Goal: Information Seeking & Learning: Learn about a topic

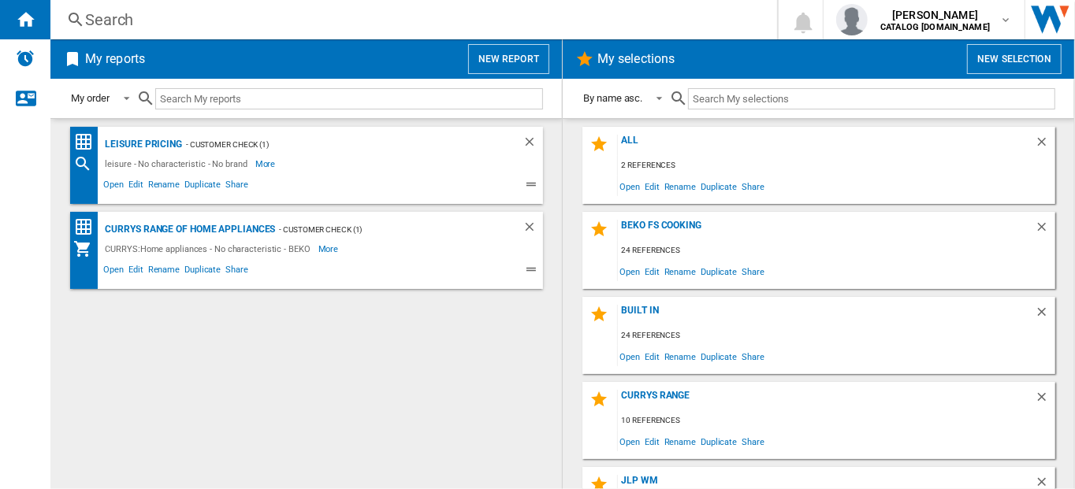
click at [115, 13] on div "Search" at bounding box center [410, 20] width 651 height 22
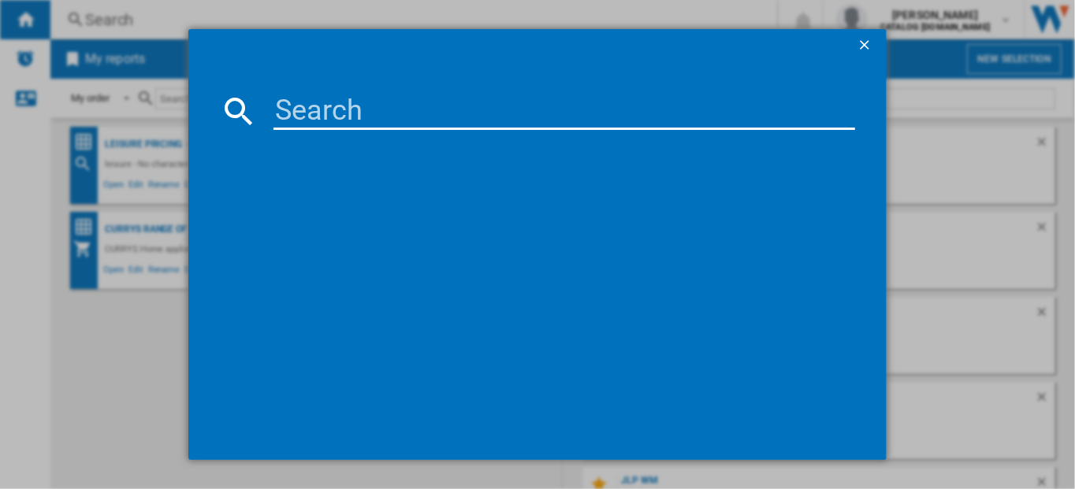
click at [307, 113] on input at bounding box center [564, 111] width 582 height 38
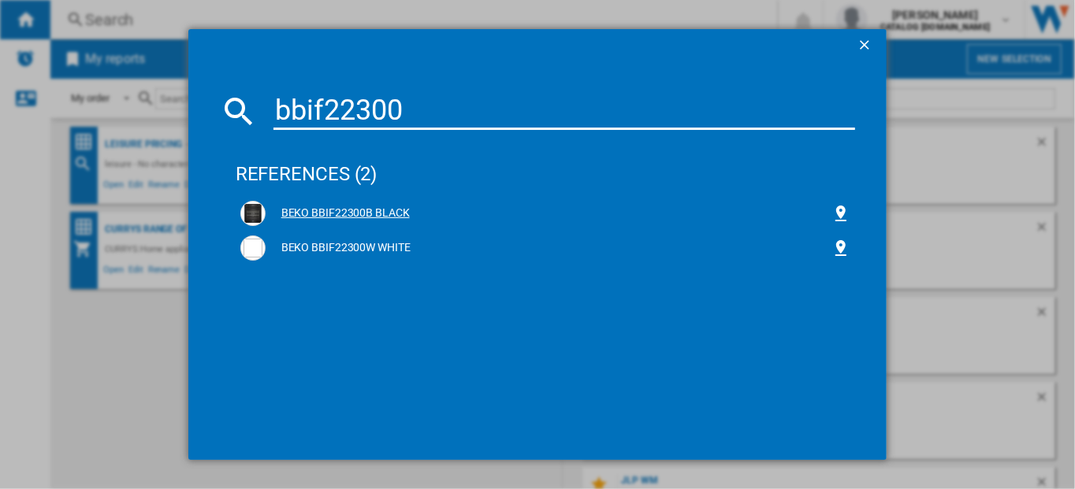
type input "bbif22300"
click at [305, 210] on div "BEKO BBIF22300B BLACK" at bounding box center [549, 214] width 566 height 16
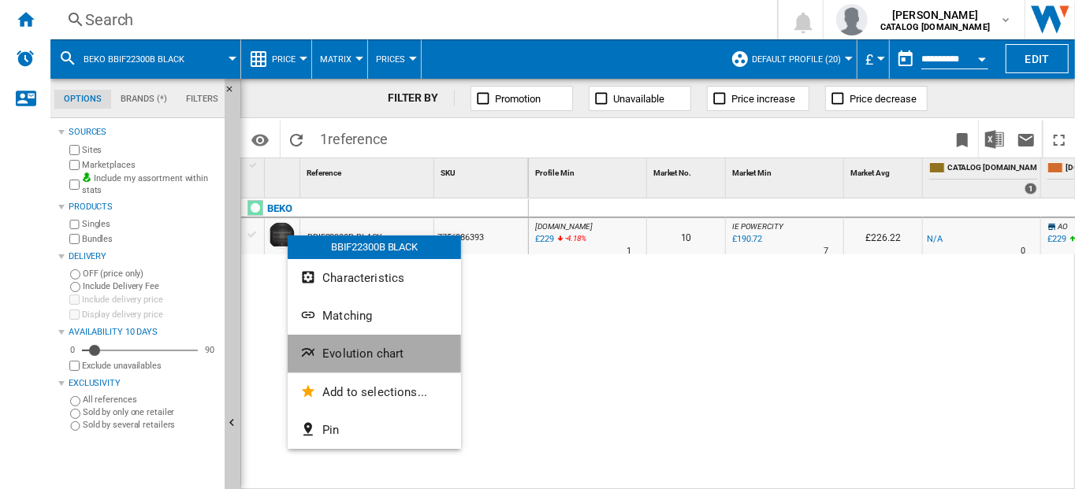
click at [347, 349] on span "Evolution chart" at bounding box center [362, 354] width 81 height 14
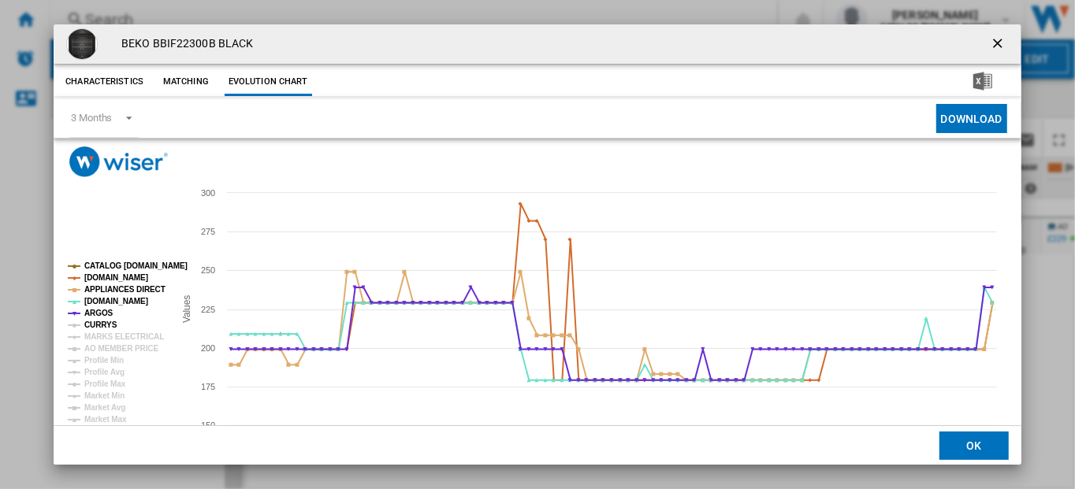
click at [87, 328] on tspan "CURRYS" at bounding box center [100, 325] width 33 height 9
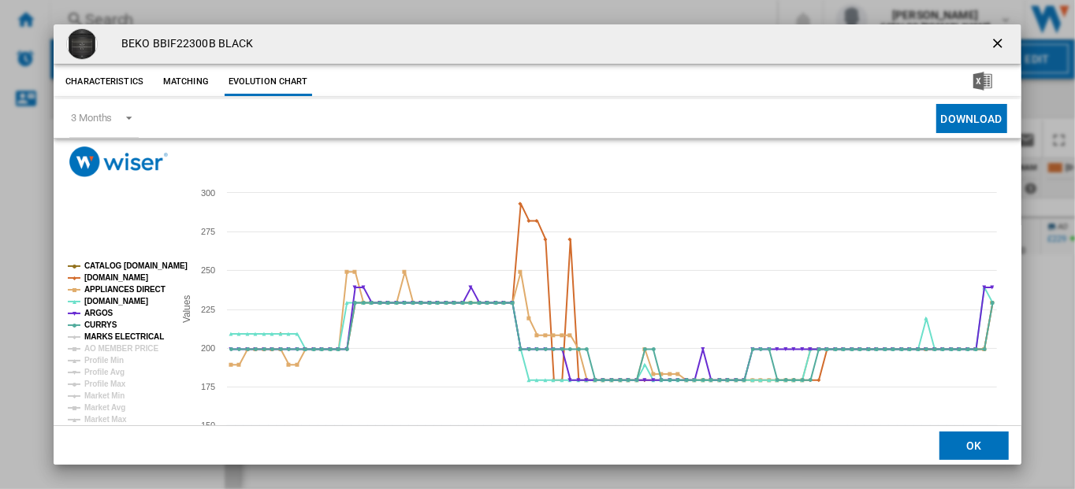
click at [97, 334] on tspan "MARKS ELECTRICAL" at bounding box center [124, 336] width 80 height 9
